Goal: Communication & Community: Answer question/provide support

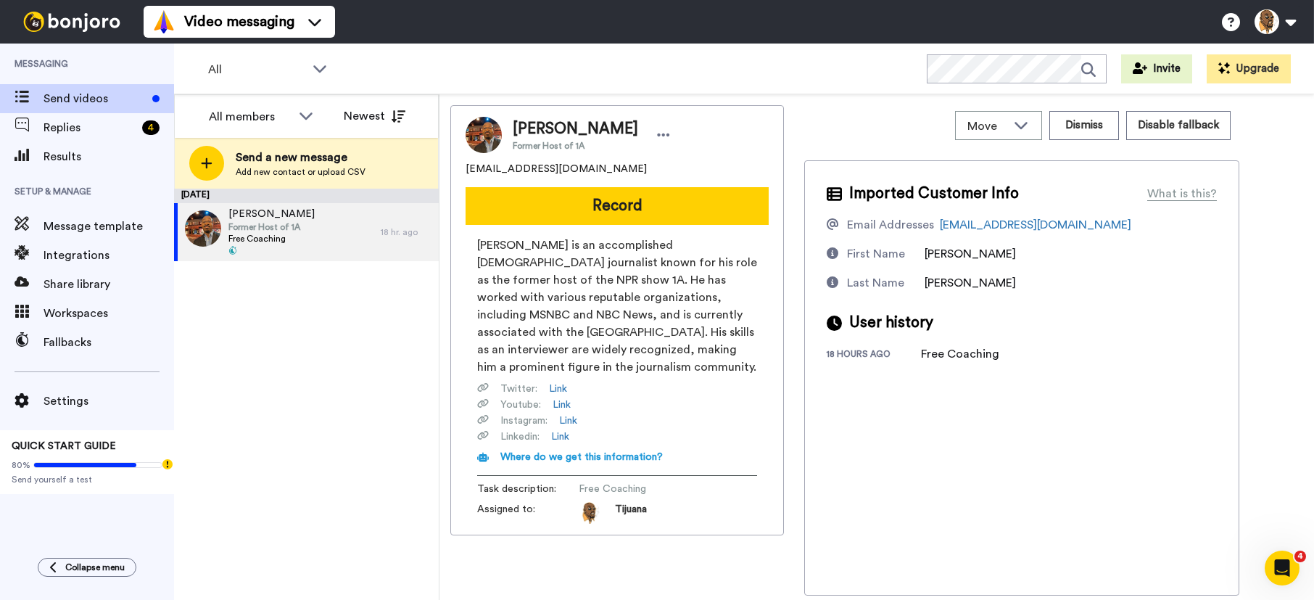
drag, startPoint x: 605, startPoint y: 205, endPoint x: 1592, endPoint y: -62, distance: 1021.8
click at [1313, 0] on html "Video messaging Switch to Video messaging Testimonials Try me for free! Setting…" at bounding box center [657, 300] width 1314 height 600
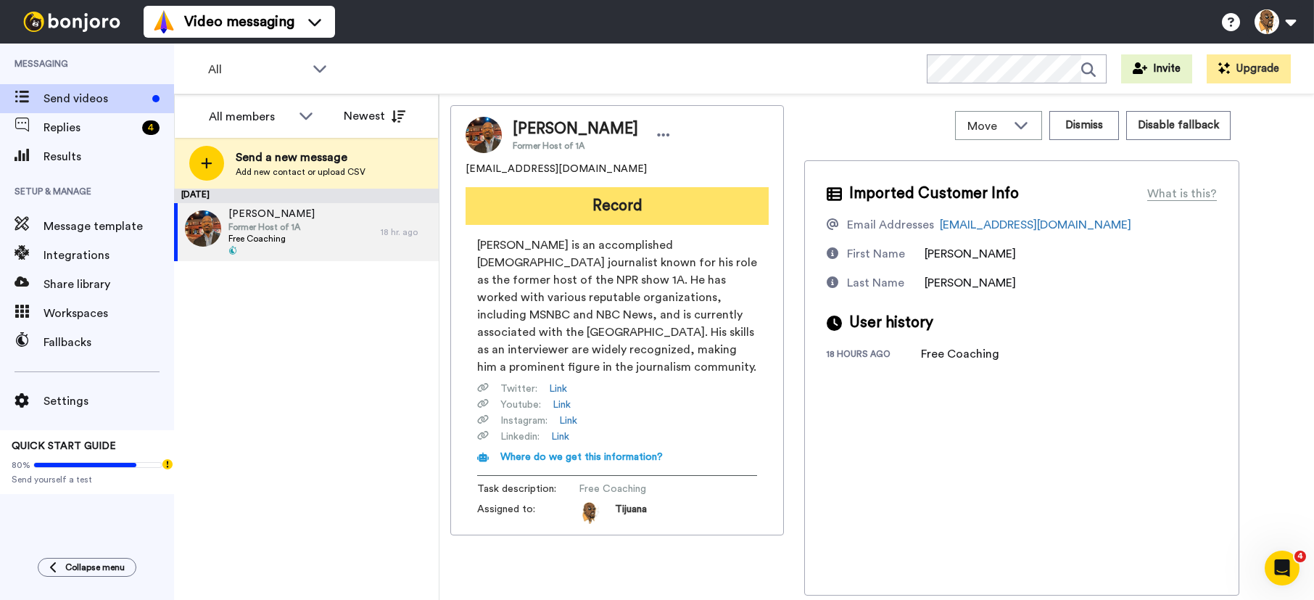
click at [641, 199] on button "Record" at bounding box center [617, 206] width 303 height 38
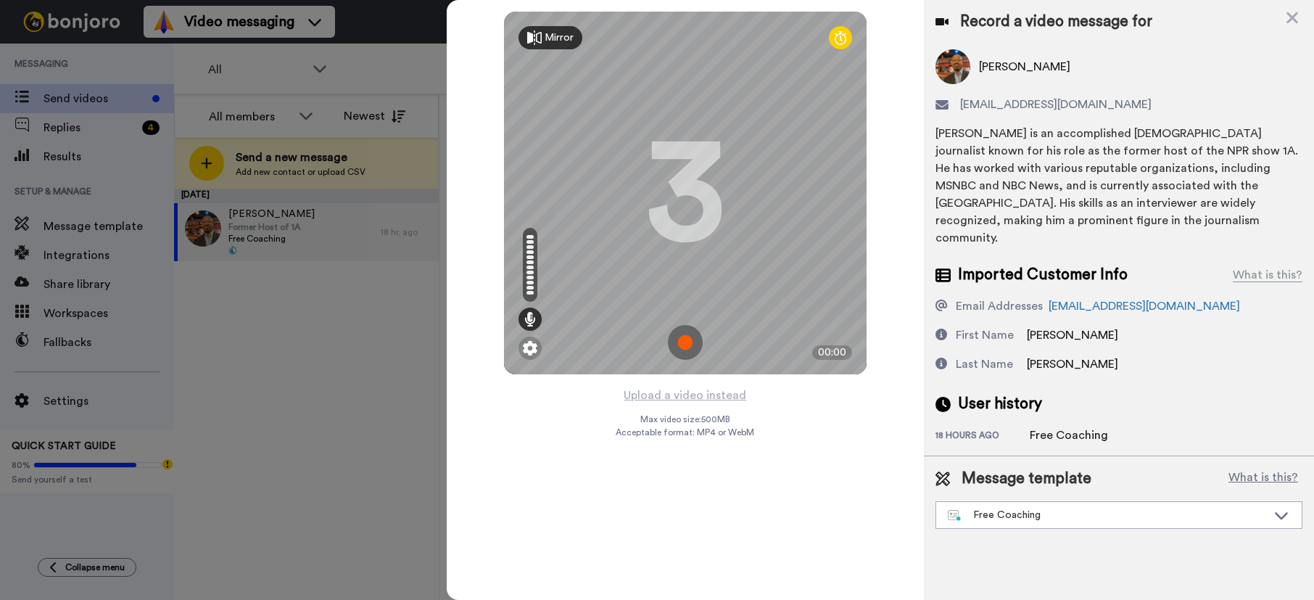
click at [680, 341] on img at bounding box center [685, 342] width 35 height 35
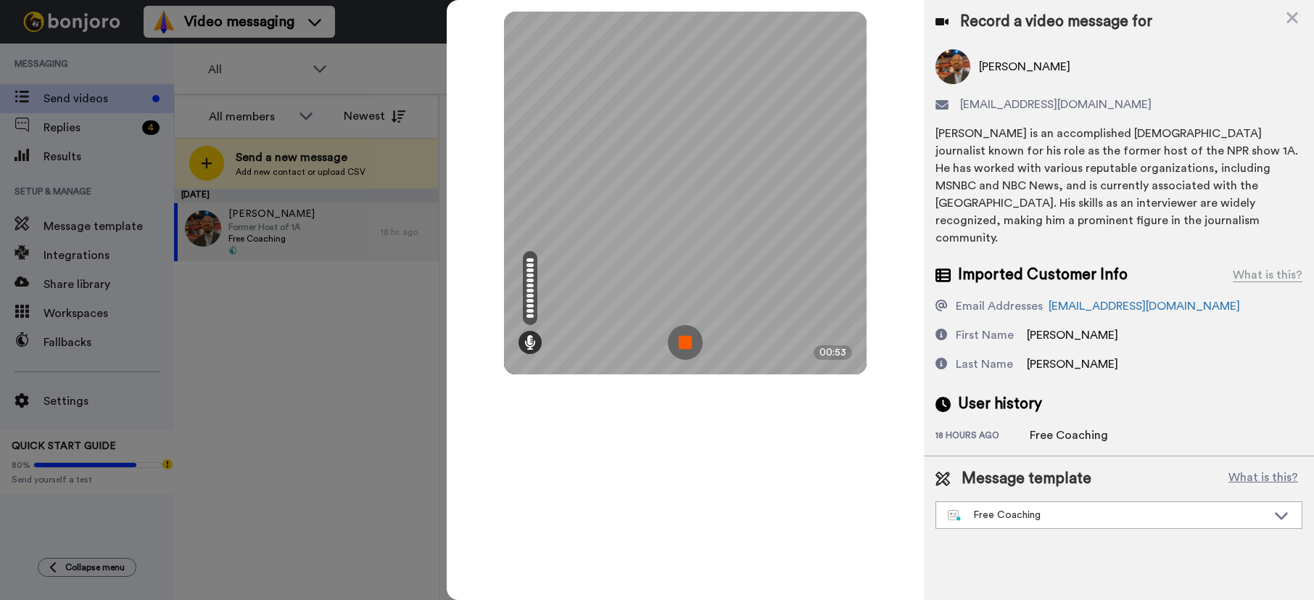
click at [683, 339] on img at bounding box center [685, 342] width 35 height 35
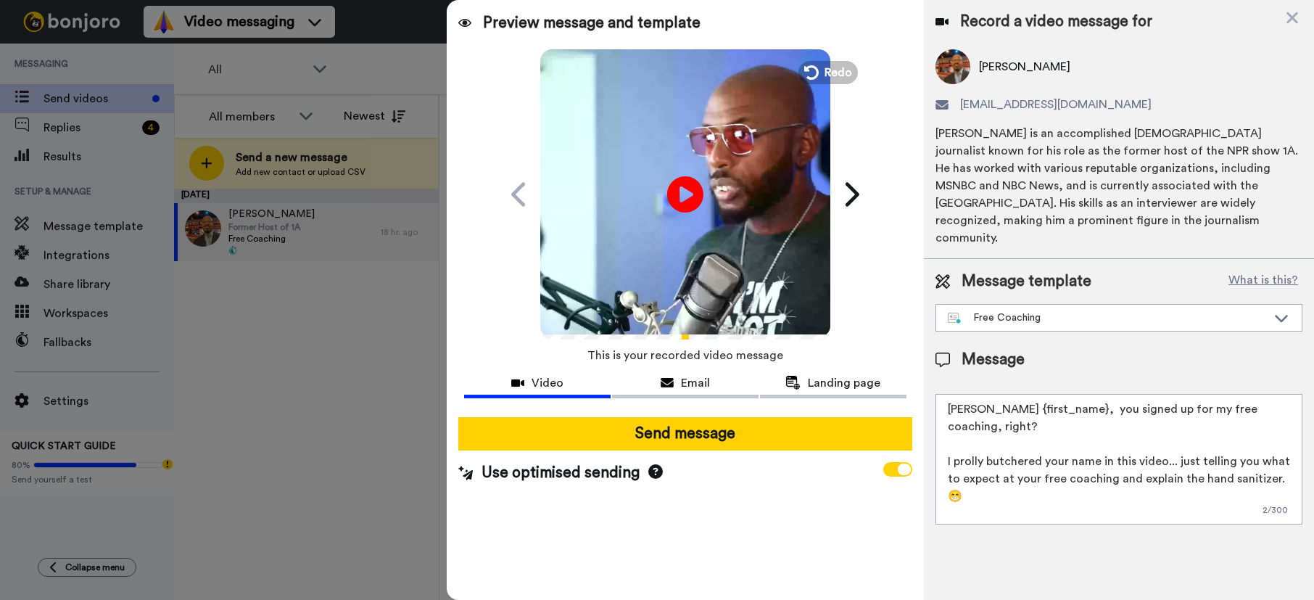
click at [832, 51] on div "Play/Pause" at bounding box center [685, 194] width 363 height 290
click at [819, 71] on button "Redo" at bounding box center [827, 71] width 65 height 25
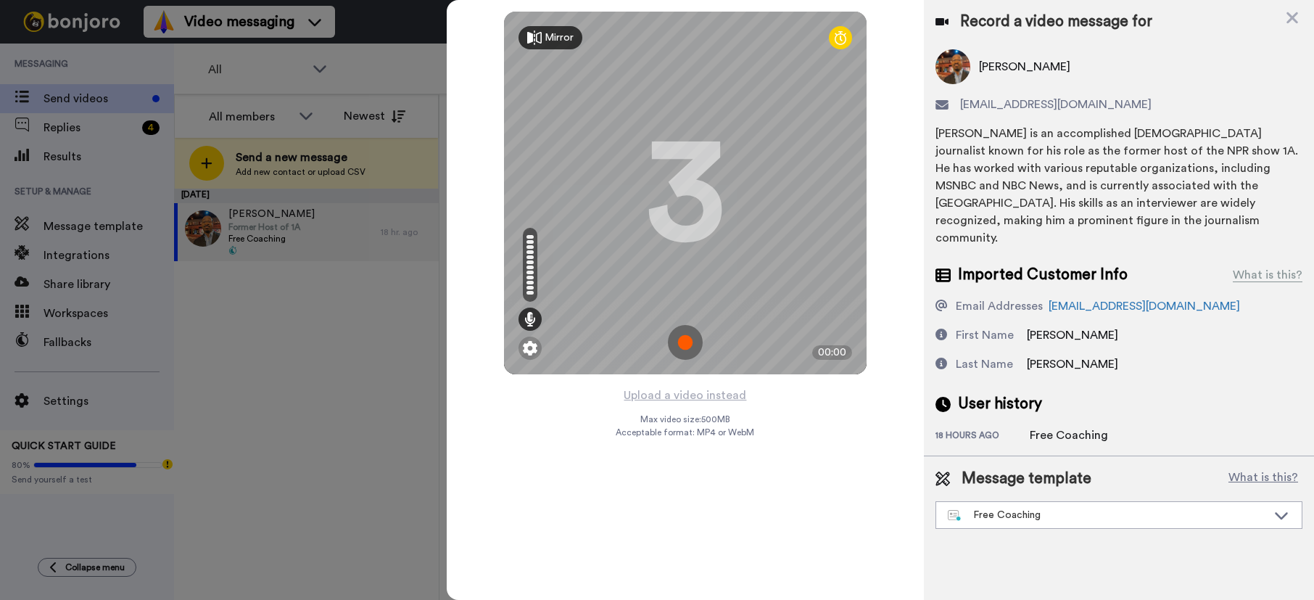
click at [694, 344] on img at bounding box center [685, 342] width 35 height 35
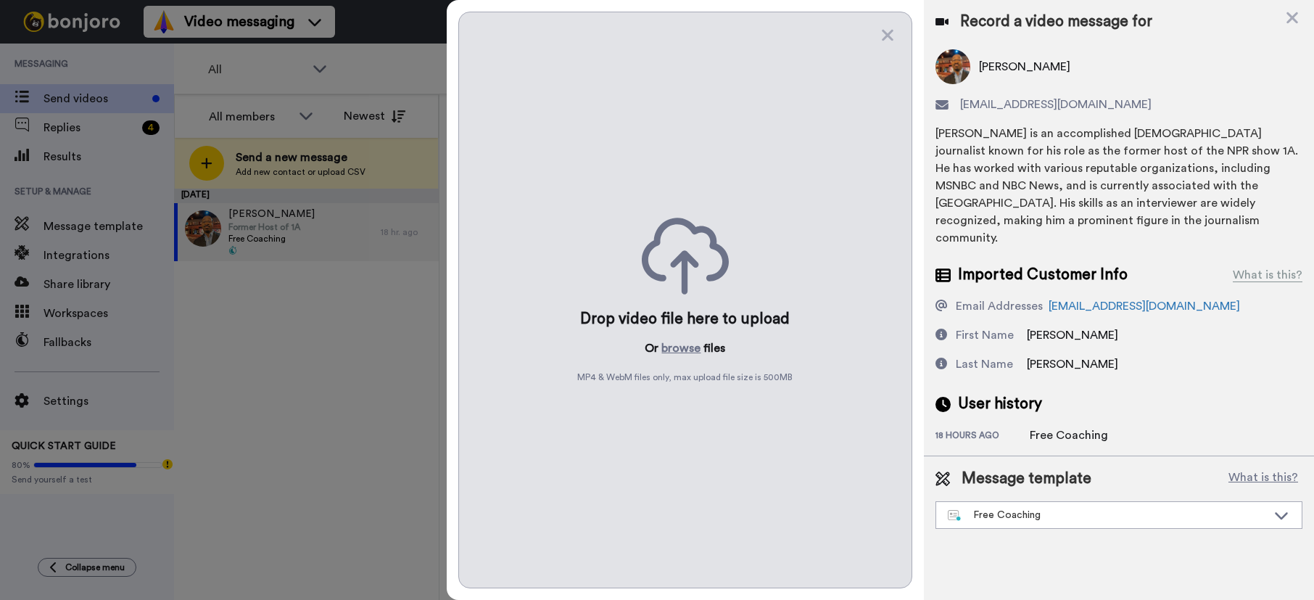
click at [898, 25] on div "Drop video file here to upload Or browse files MP4 & WebM files only, max uploa…" at bounding box center [685, 300] width 454 height 576
click at [888, 33] on icon at bounding box center [888, 36] width 12 height 12
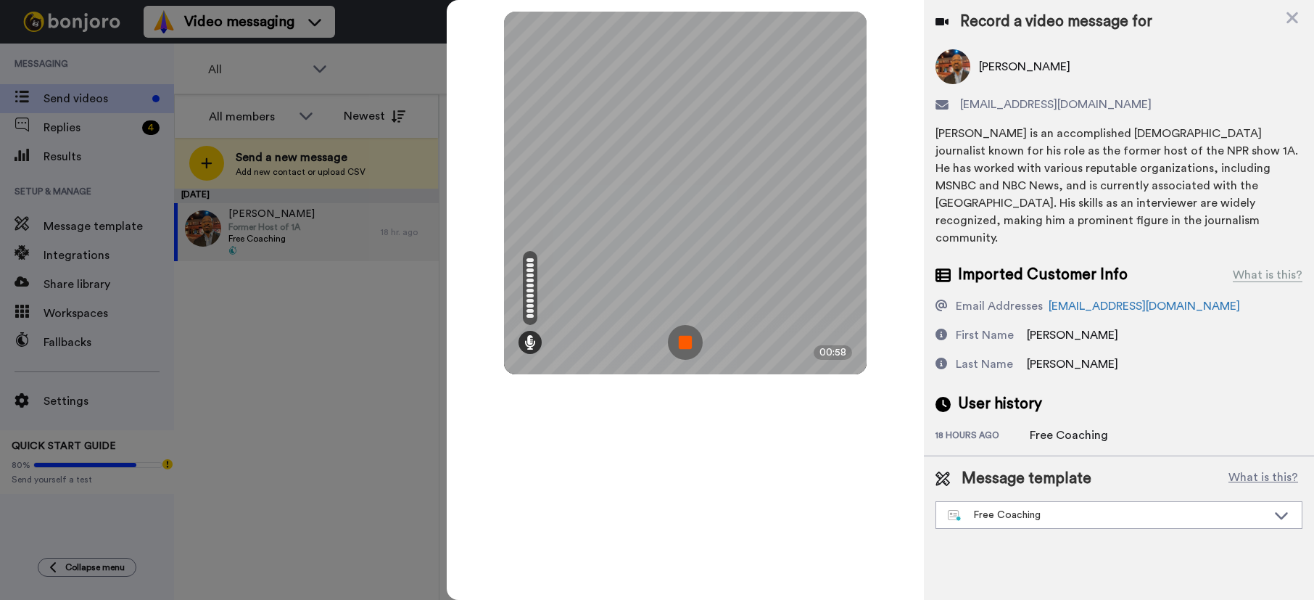
click at [688, 348] on img at bounding box center [685, 342] width 35 height 35
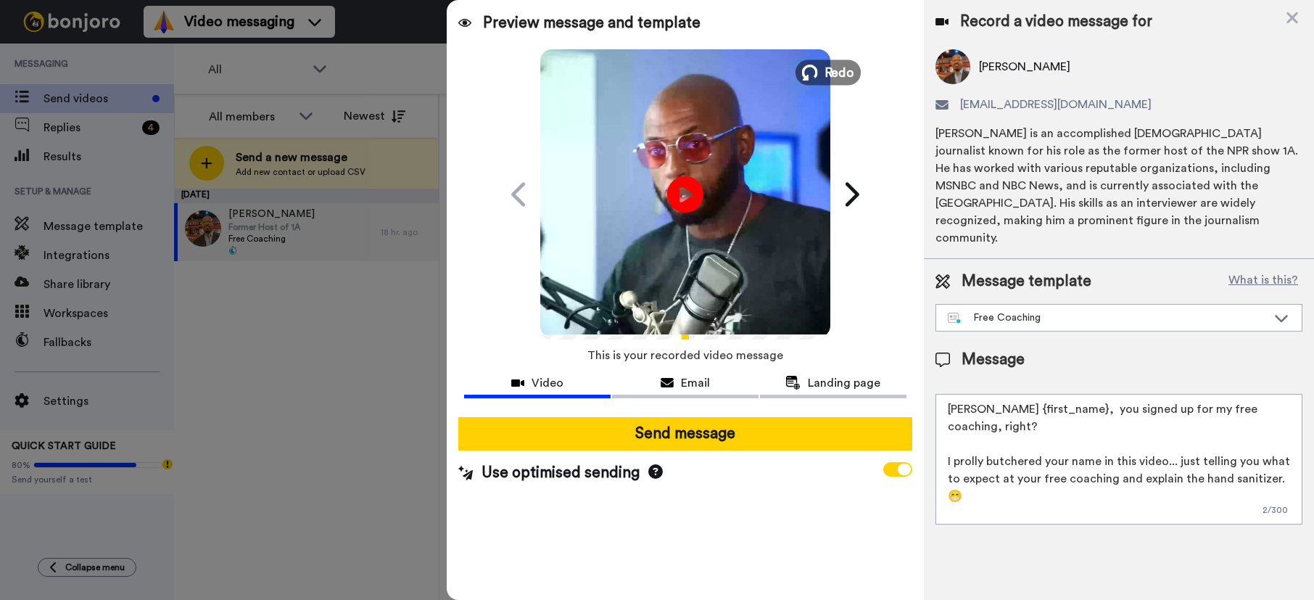
click at [811, 73] on icon at bounding box center [810, 73] width 16 height 16
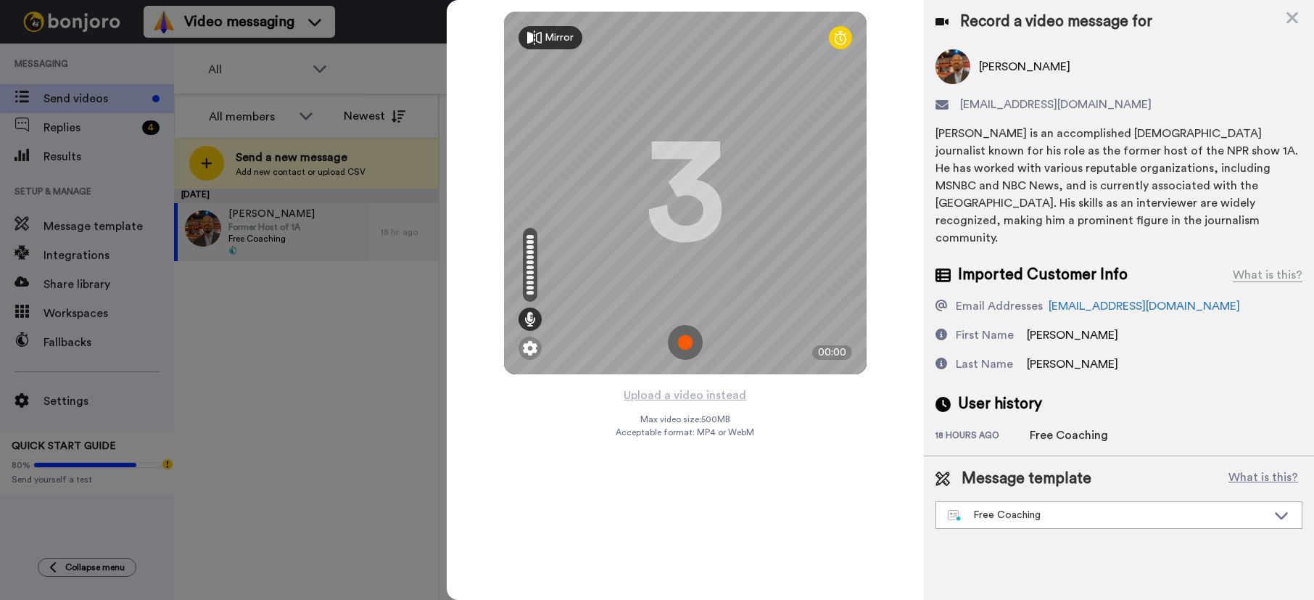
click at [687, 357] on img at bounding box center [685, 342] width 35 height 35
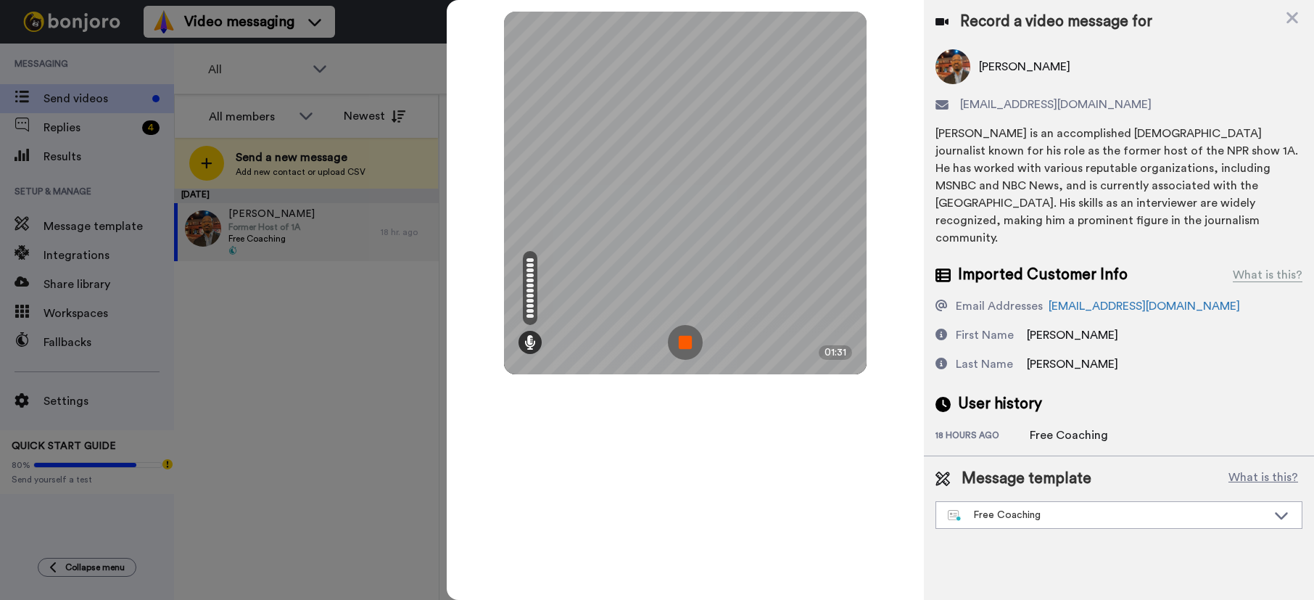
click at [689, 339] on img at bounding box center [685, 342] width 35 height 35
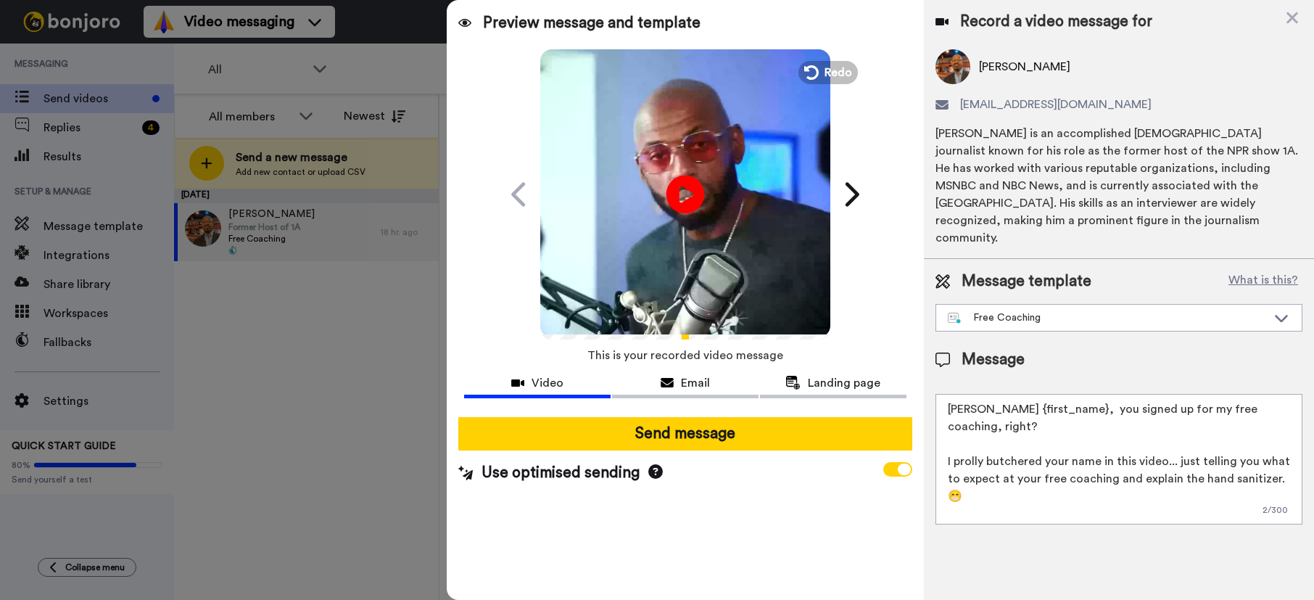
click at [703, 194] on icon at bounding box center [685, 194] width 38 height 38
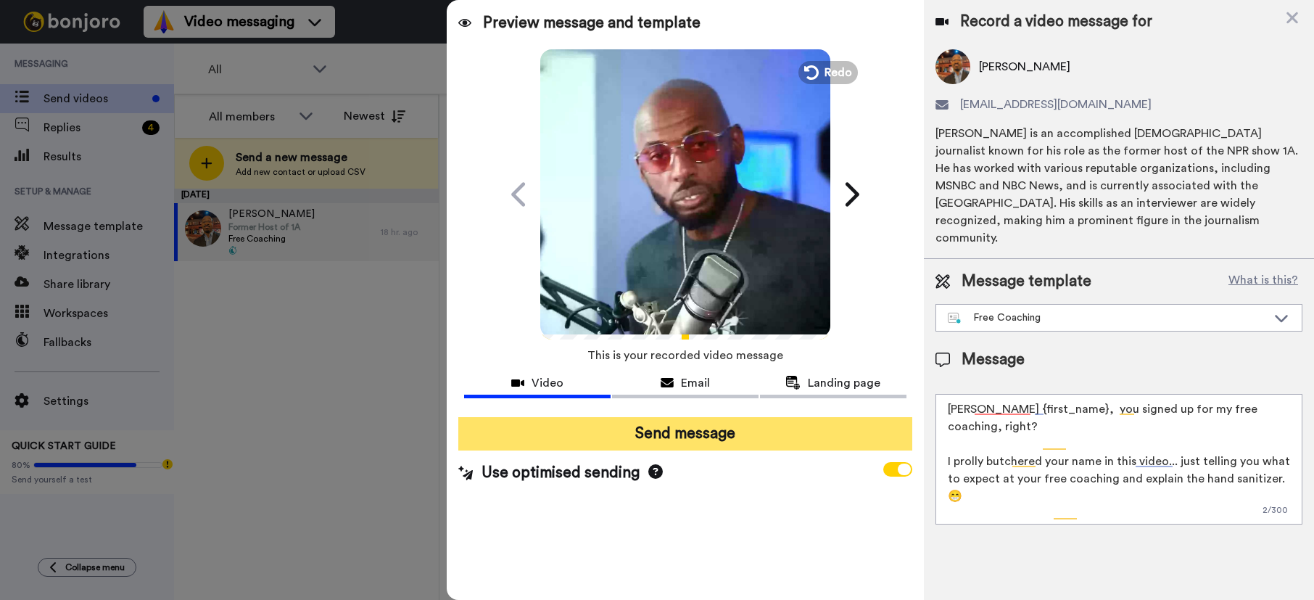
click at [684, 431] on button "Send message" at bounding box center [685, 433] width 454 height 33
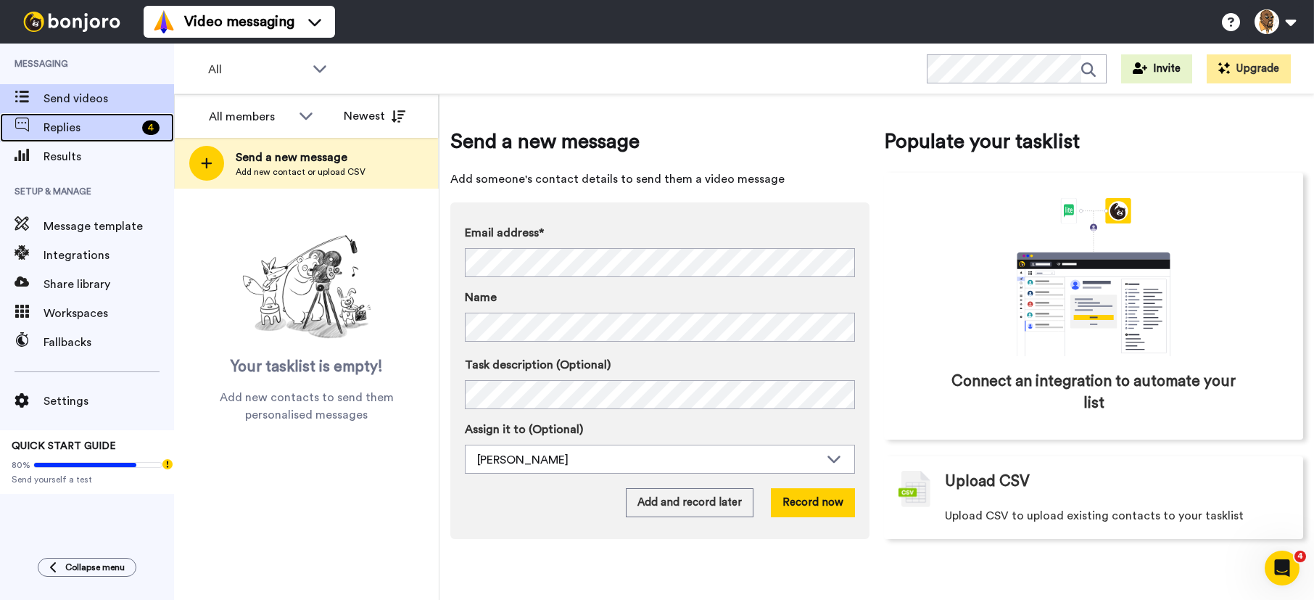
click at [59, 120] on span "Replies" at bounding box center [90, 127] width 93 height 17
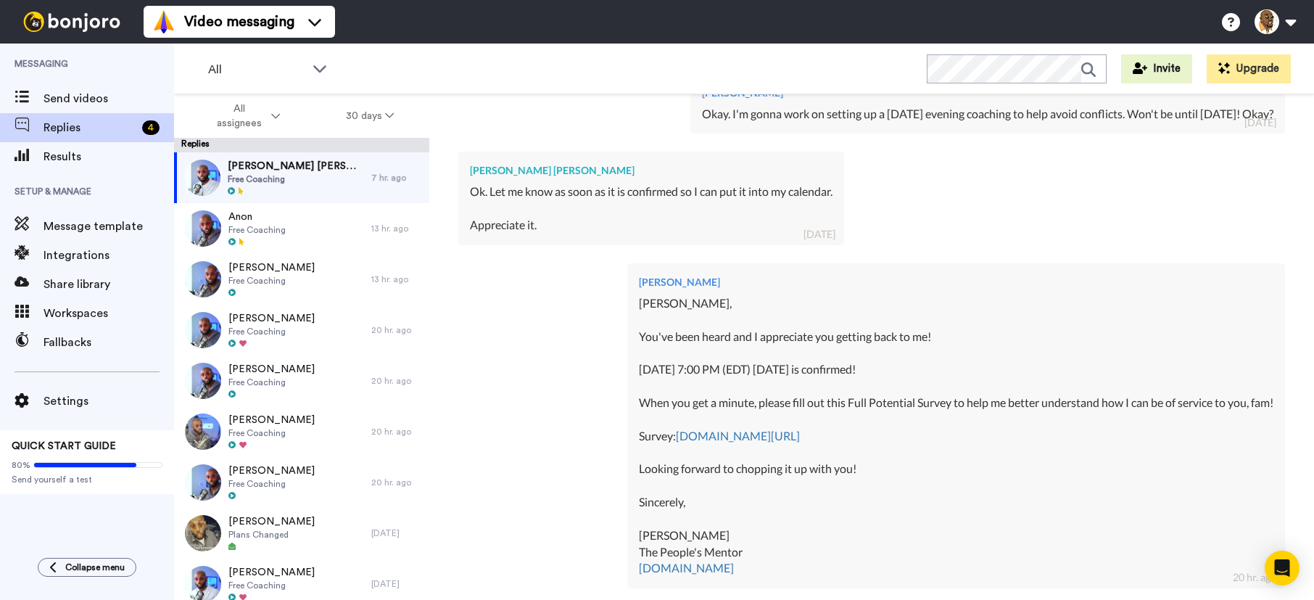
scroll to position [1137, 0]
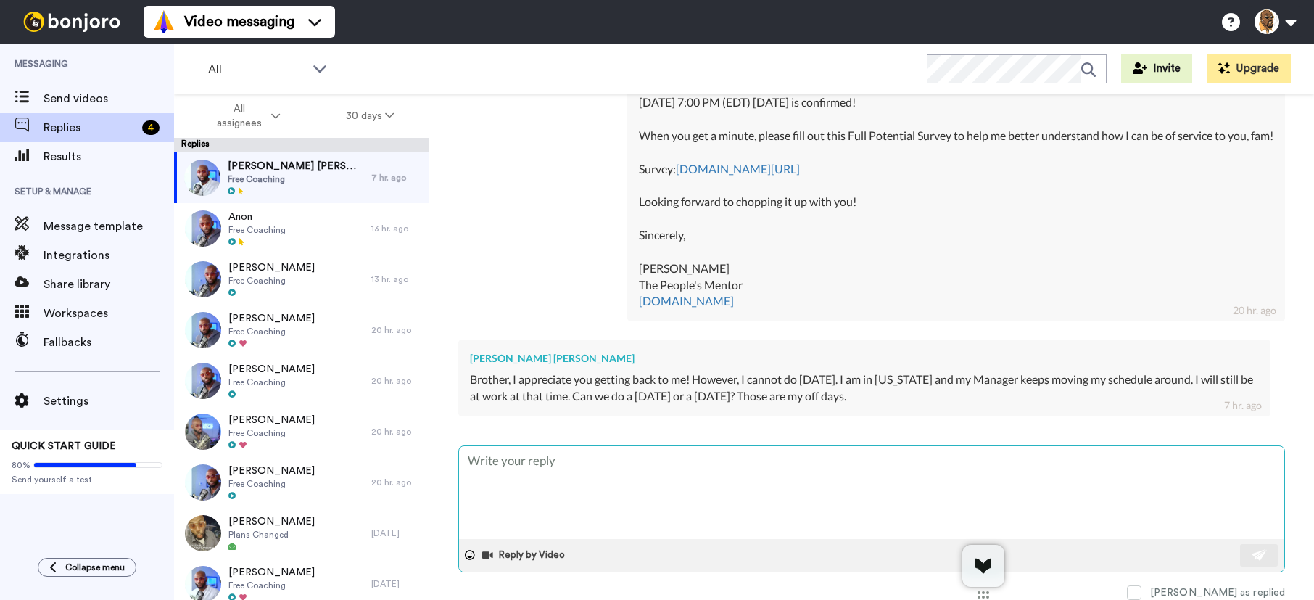
click at [614, 466] on textarea at bounding box center [871, 492] width 825 height 93
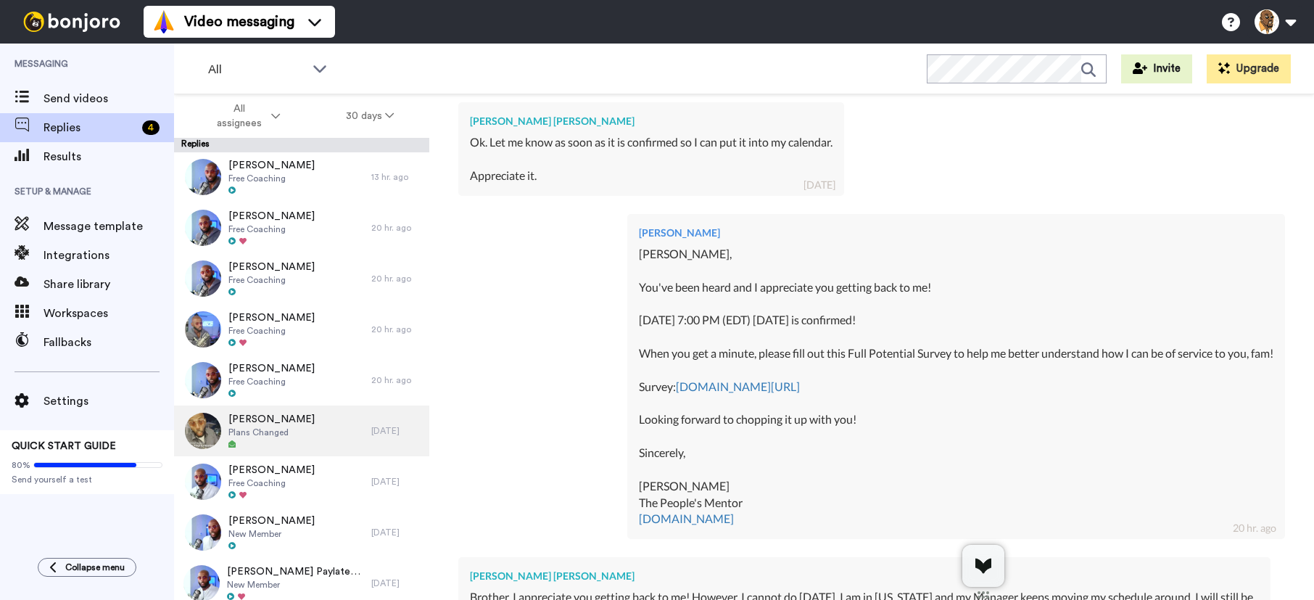
scroll to position [0, 0]
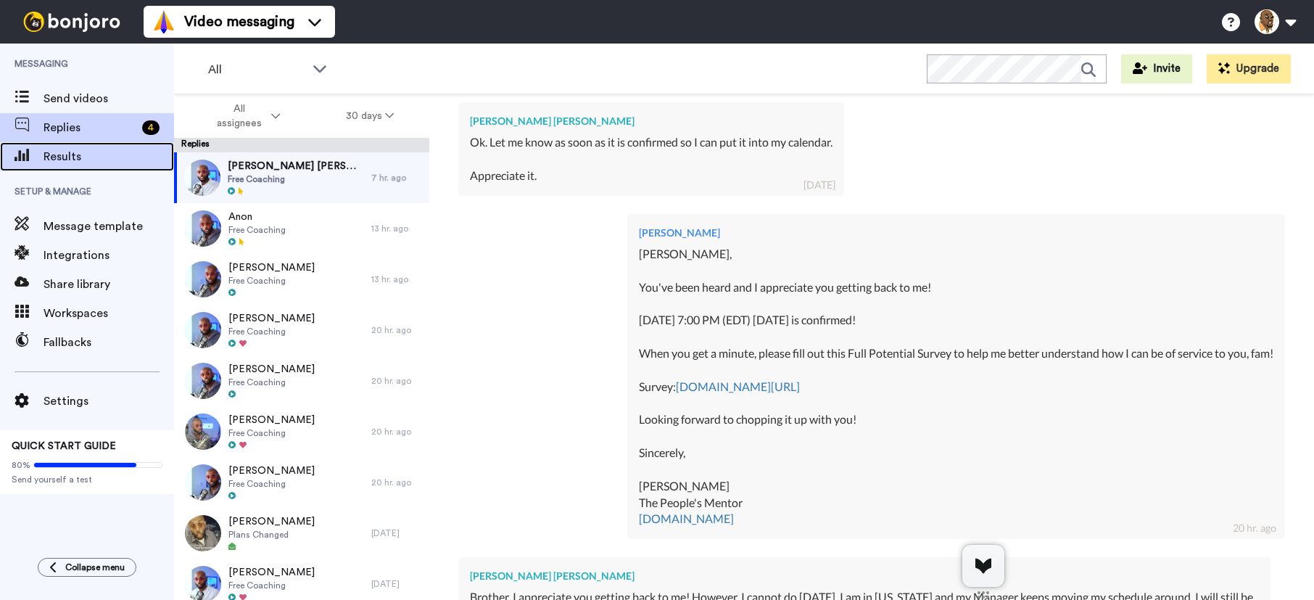
click at [80, 156] on span "Results" at bounding box center [109, 156] width 131 height 17
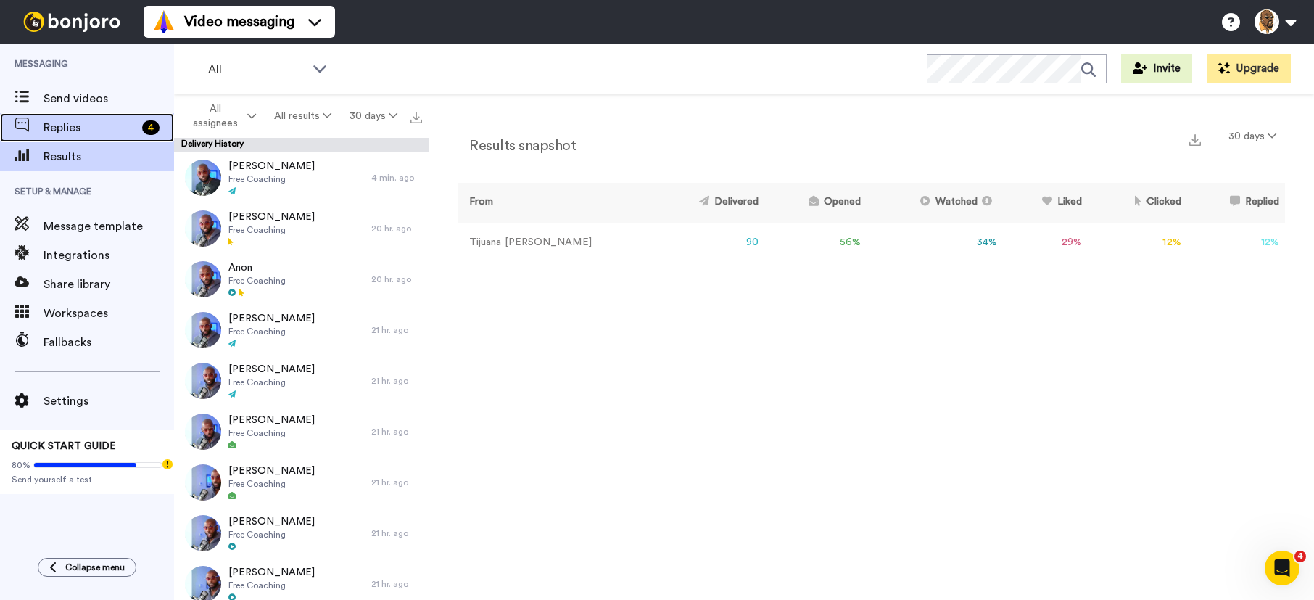
click at [75, 123] on span "Replies" at bounding box center [90, 127] width 93 height 17
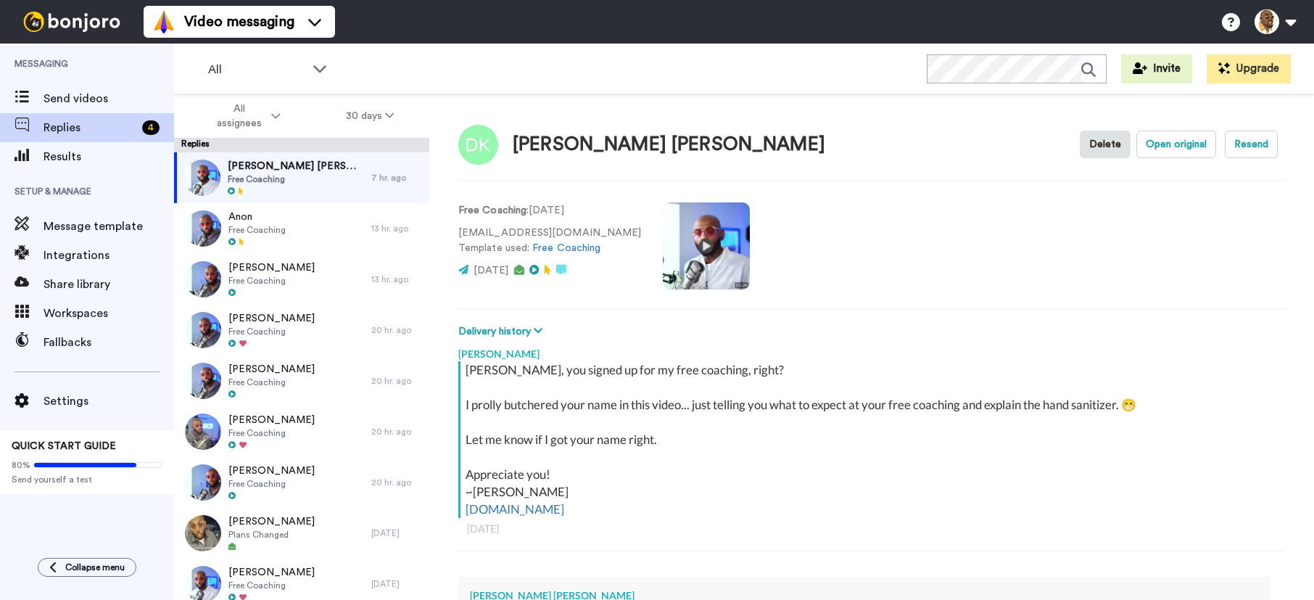
type textarea "x"
